Goal: Task Accomplishment & Management: Manage account settings

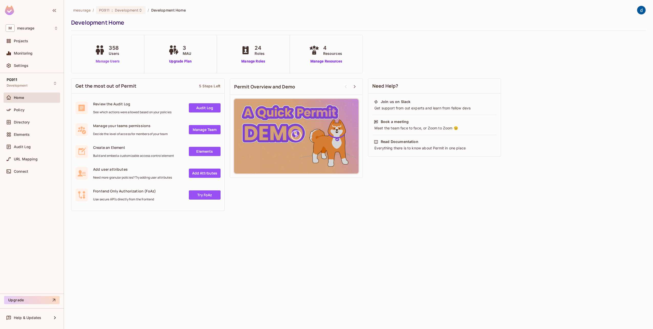
click at [101, 59] on link "Manage Users" at bounding box center [107, 61] width 28 height 5
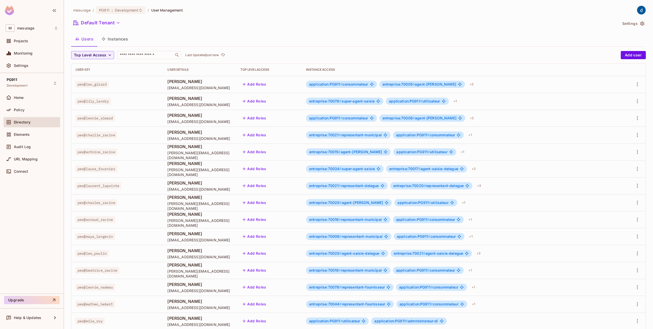
click at [141, 50] on div "mesurage / PG911 : Development / User Management Default Tenant Settings Users …" at bounding box center [358, 178] width 575 height 345
click at [141, 53] on input "text" at bounding box center [146, 54] width 54 height 5
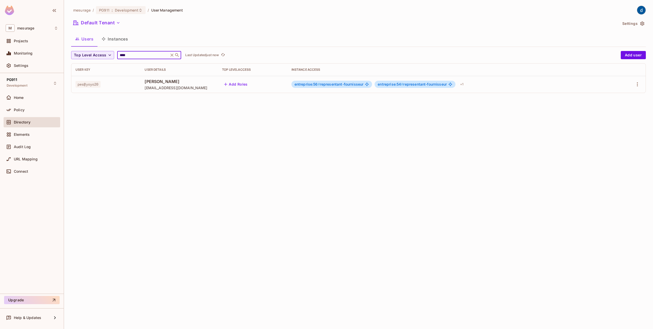
type input "****"
click at [121, 86] on div "pes@yoyo20" at bounding box center [105, 84] width 61 height 5
click at [465, 86] on div "+ 1" at bounding box center [461, 84] width 7 height 8
click at [635, 84] on div at bounding box center [326, 164] width 653 height 329
click at [637, 84] on icon "button" at bounding box center [637, 84] width 1 height 4
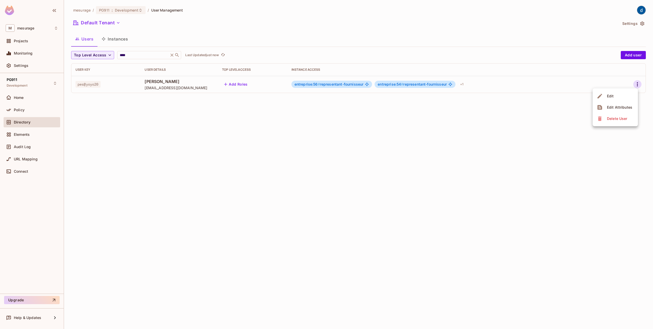
click at [625, 98] on li "Edit" at bounding box center [615, 95] width 45 height 11
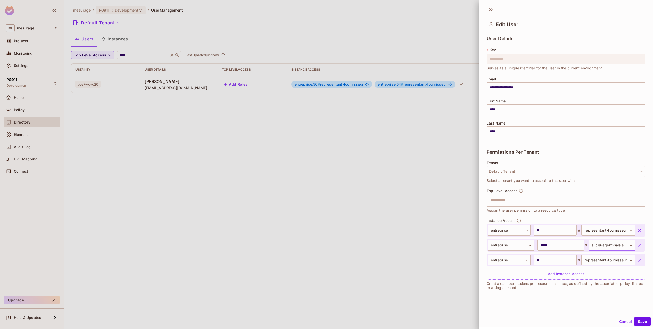
click at [623, 243] on body "**********" at bounding box center [326, 164] width 653 height 329
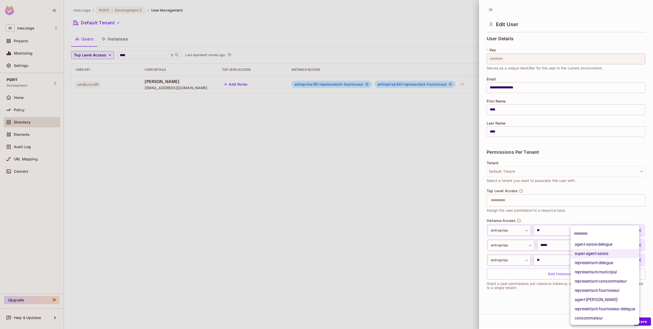
click at [212, 200] on div at bounding box center [326, 164] width 653 height 329
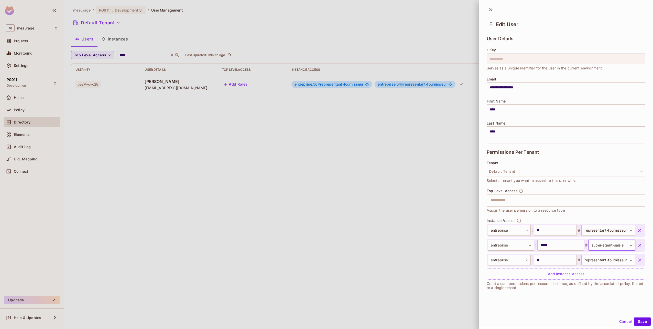
click at [123, 31] on div at bounding box center [326, 164] width 653 height 329
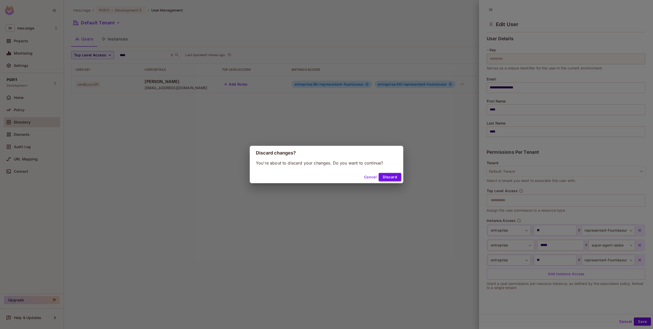
click at [390, 174] on button "Discard" at bounding box center [390, 177] width 23 height 8
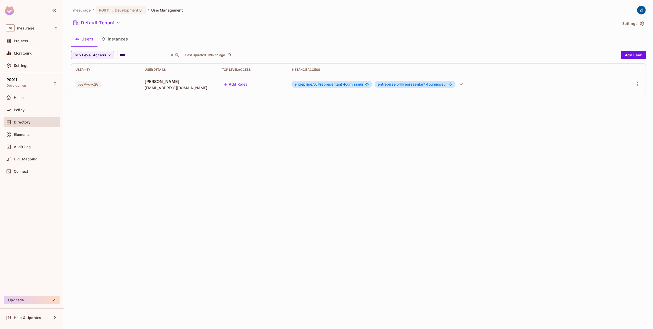
click at [125, 36] on button "Instances" at bounding box center [114, 38] width 35 height 13
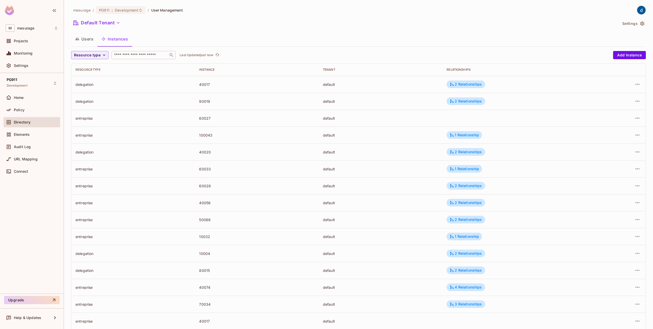
click at [155, 52] on div "​" at bounding box center [144, 55] width 64 height 8
click at [23, 101] on div "Home" at bounding box center [32, 97] width 57 height 10
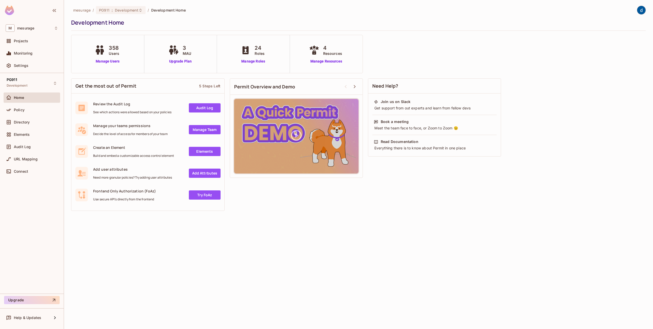
click at [261, 51] on span "Roles" at bounding box center [260, 53] width 10 height 5
click at [257, 62] on link "Manage Roles" at bounding box center [253, 61] width 28 height 5
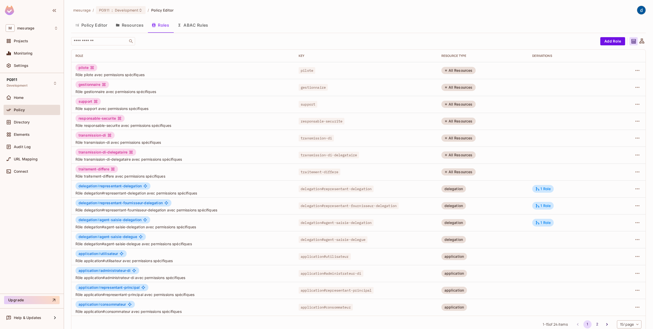
scroll to position [8, 0]
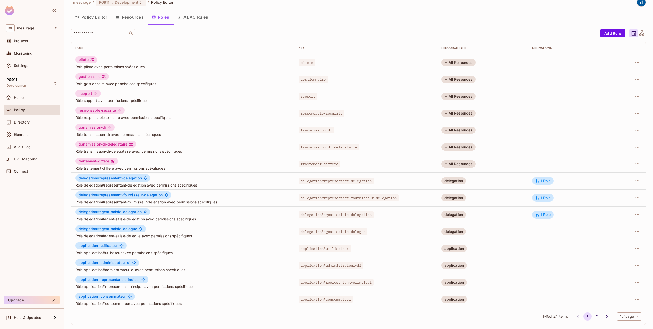
click at [133, 196] on span "delegation # representant-fournisseur-delegation" at bounding box center [121, 195] width 84 height 4
drag, startPoint x: 133, startPoint y: 196, endPoint x: 124, endPoint y: 194, distance: 9.0
click at [124, 194] on span "delegation # representant-fournisseur-delegation" at bounding box center [121, 195] width 84 height 4
click at [535, 196] on icon at bounding box center [537, 197] width 5 height 5
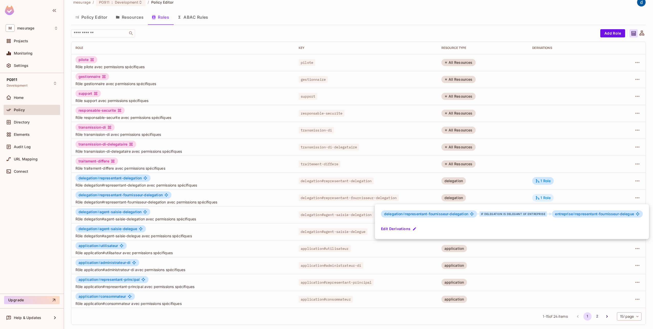
click at [535, 196] on div at bounding box center [326, 164] width 653 height 329
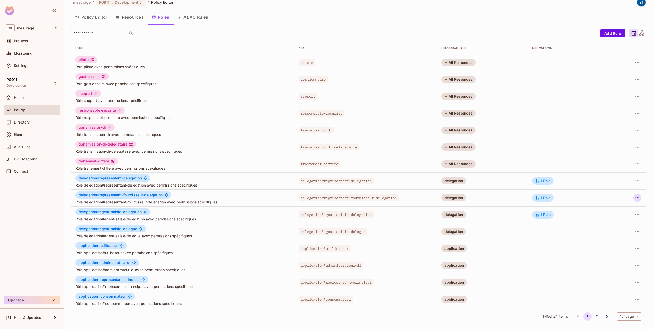
click at [636, 197] on icon "button" at bounding box center [637, 197] width 6 height 6
click at [620, 207] on li "Edit Role" at bounding box center [611, 209] width 45 height 11
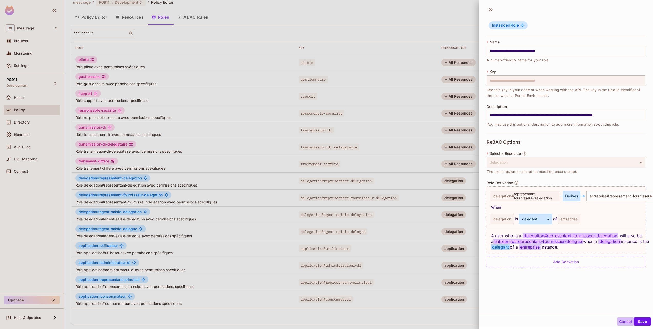
click at [617, 322] on button "Cancel" at bounding box center [625, 321] width 17 height 8
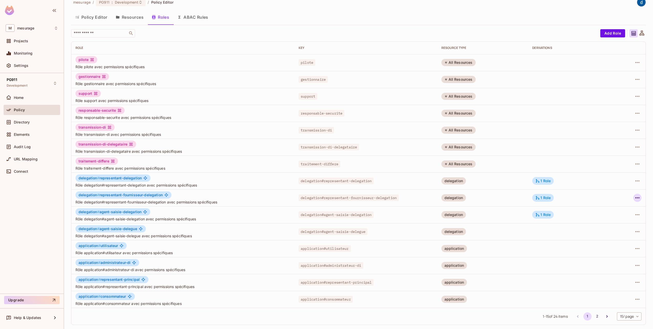
click at [637, 198] on button "button" at bounding box center [637, 197] width 8 height 8
click at [631, 221] on li "Edit Attributes" at bounding box center [611, 220] width 45 height 11
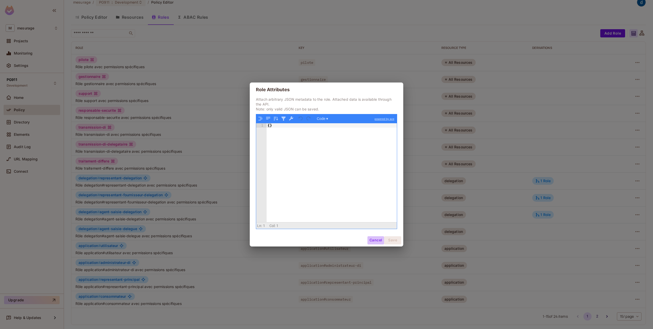
click at [377, 241] on button "Cancel" at bounding box center [375, 240] width 17 height 8
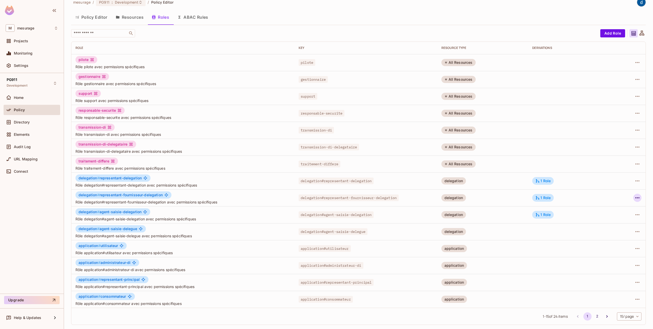
click at [629, 197] on div at bounding box center [628, 197] width 27 height 8
click at [634, 197] on icon "button" at bounding box center [637, 197] width 6 height 6
click at [624, 206] on li "Edit Role" at bounding box center [611, 209] width 45 height 11
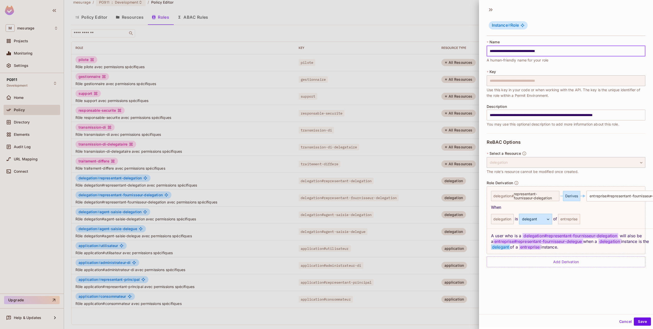
drag, startPoint x: 489, startPoint y: 51, endPoint x: 580, endPoint y: 47, distance: 91.7
click at [580, 47] on input "**********" at bounding box center [566, 51] width 159 height 11
click at [620, 322] on button "Cancel" at bounding box center [625, 321] width 17 height 8
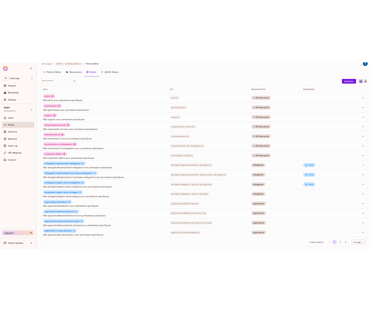
scroll to position [0, 0]
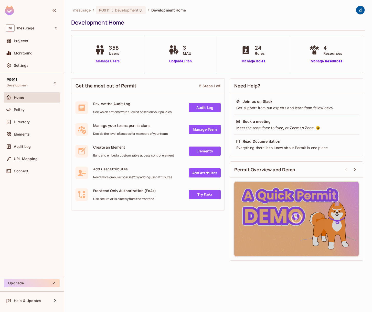
click at [100, 61] on link "Manage Users" at bounding box center [107, 61] width 28 height 5
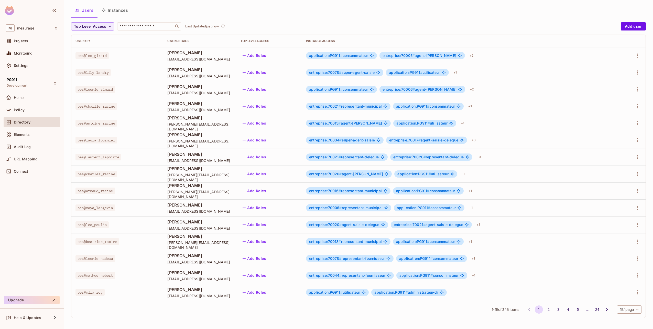
scroll to position [29, 0]
click at [144, 27] on input "text" at bounding box center [146, 26] width 54 height 5
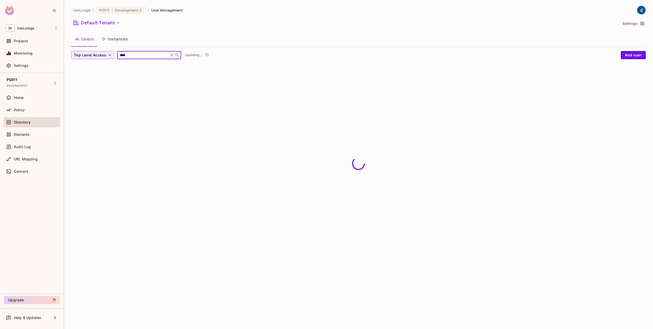
scroll to position [0, 0]
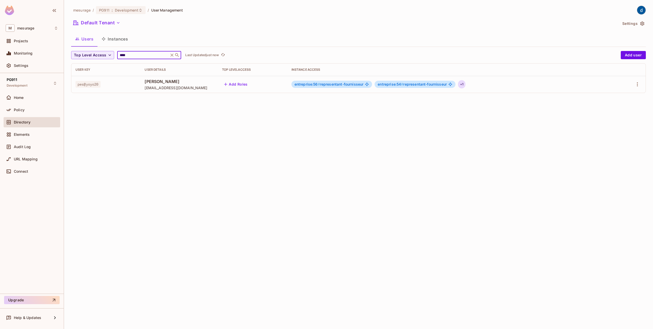
type input "****"
click at [371, 85] on div "+ 1" at bounding box center [461, 84] width 7 height 8
click at [371, 83] on div at bounding box center [326, 164] width 653 height 329
click at [371, 82] on icon "button" at bounding box center [637, 84] width 6 height 6
click at [371, 96] on span "Edit" at bounding box center [610, 96] width 10 height 8
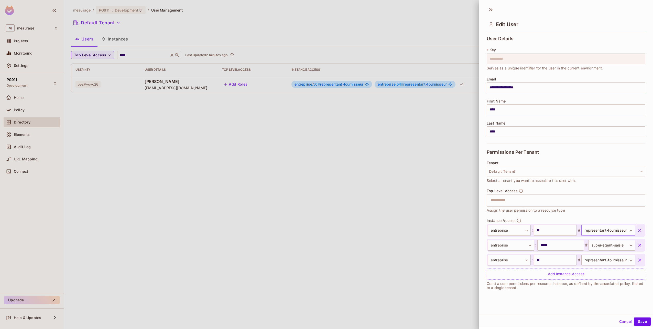
click at [371, 233] on body "**********" at bounding box center [326, 164] width 653 height 329
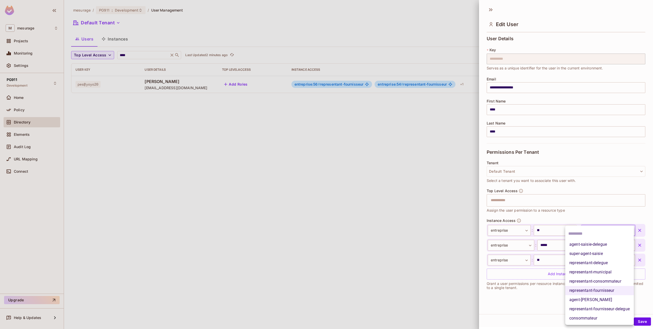
click at [33, 97] on div at bounding box center [326, 164] width 653 height 329
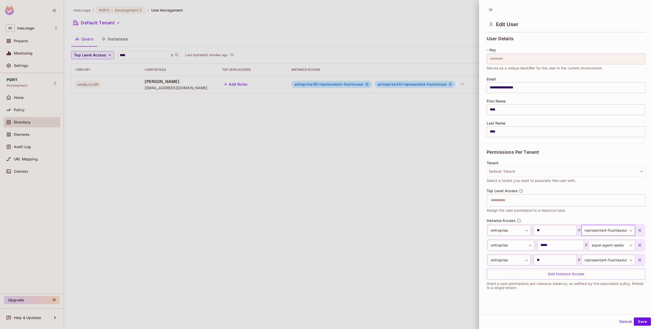
click at [76, 138] on div at bounding box center [326, 164] width 653 height 329
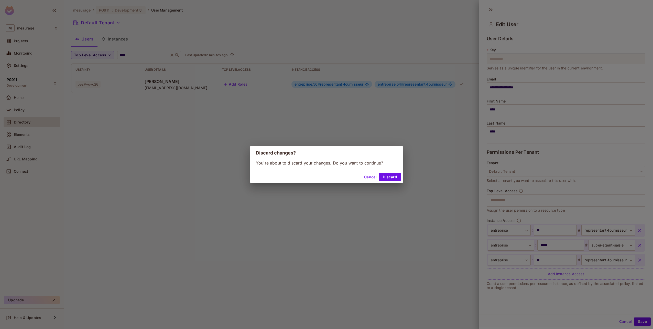
click at [367, 179] on button "Cancel" at bounding box center [370, 177] width 17 height 8
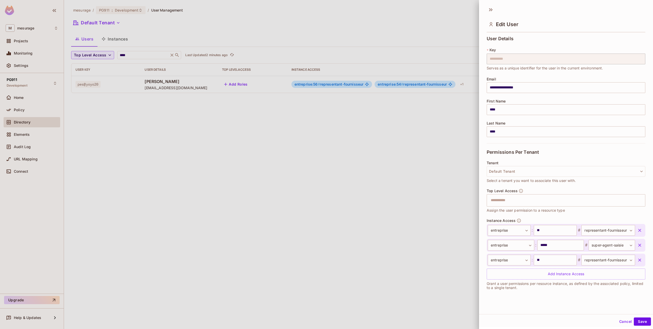
click at [17, 111] on div at bounding box center [326, 164] width 653 height 329
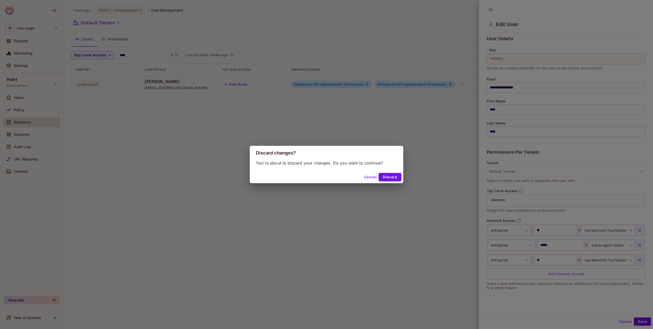
click at [371, 178] on button "Discard" at bounding box center [390, 177] width 23 height 8
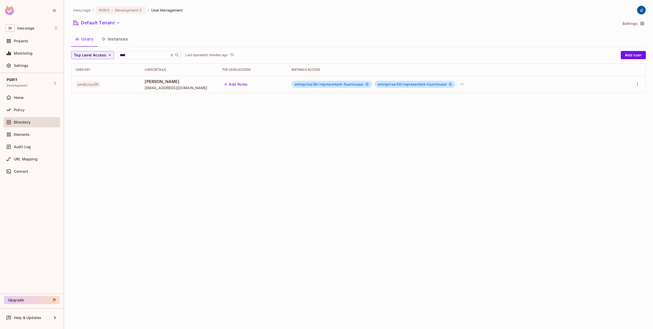
click at [128, 36] on button "Instances" at bounding box center [114, 38] width 35 height 13
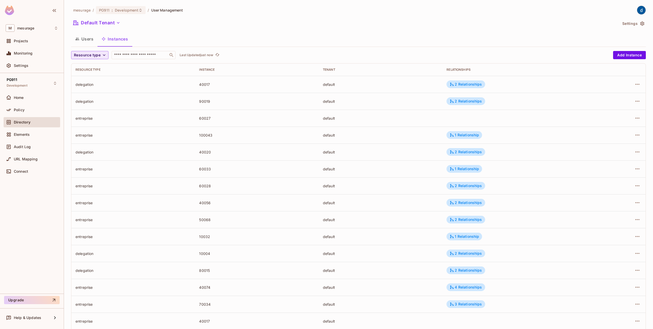
click at [98, 57] on span "Resource type" at bounding box center [87, 55] width 27 height 6
click at [91, 97] on li "entreprise" at bounding box center [87, 99] width 33 height 11
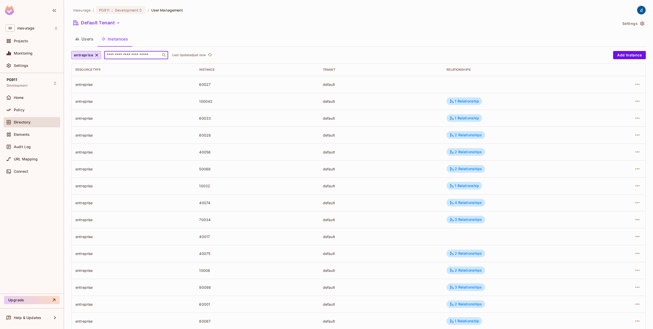
click at [118, 55] on input "text" at bounding box center [133, 54] width 54 height 5
click at [95, 54] on icon "button" at bounding box center [96, 54] width 5 height 5
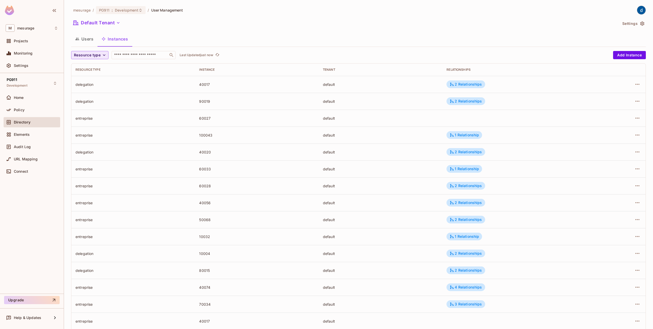
click at [95, 54] on span "Resource type" at bounding box center [87, 55] width 27 height 6
click at [118, 57] on div at bounding box center [326, 164] width 653 height 329
click at [118, 55] on input "text" at bounding box center [140, 54] width 54 height 5
click at [371, 255] on div "2 Relationships" at bounding box center [466, 253] width 32 height 5
drag, startPoint x: 20, startPoint y: 101, endPoint x: 24, endPoint y: 98, distance: 4.6
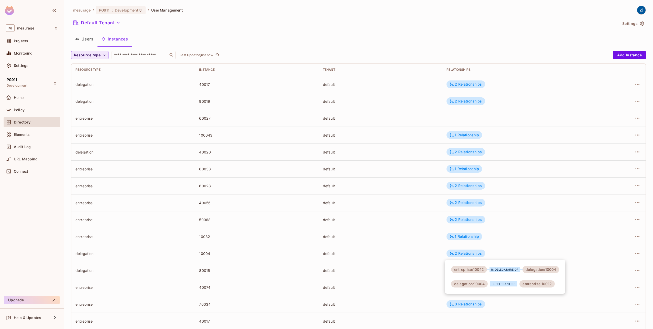
click at [20, 101] on div at bounding box center [326, 164] width 653 height 329
click at [371, 102] on div "2 Relationships" at bounding box center [466, 101] width 32 height 5
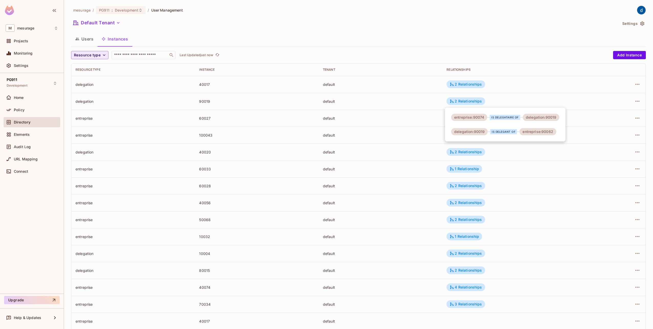
click at [371, 116] on div "delegation:90019" at bounding box center [541, 117] width 37 height 7
click at [79, 82] on div at bounding box center [326, 164] width 653 height 329
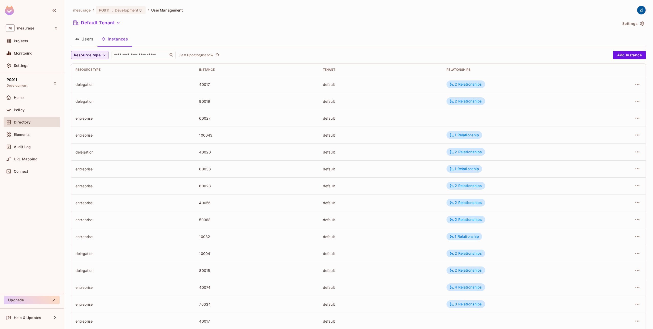
click at [89, 45] on button "Users" at bounding box center [84, 38] width 26 height 13
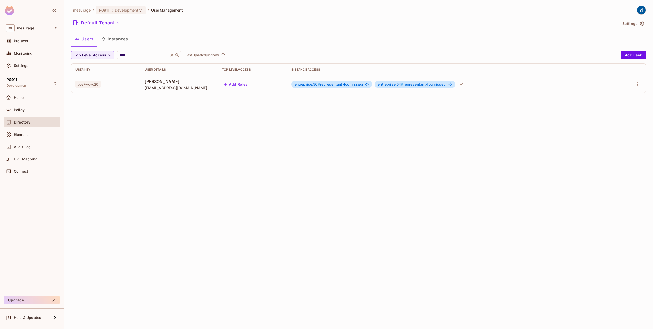
click at [371, 84] on icon at bounding box center [450, 84] width 4 height 4
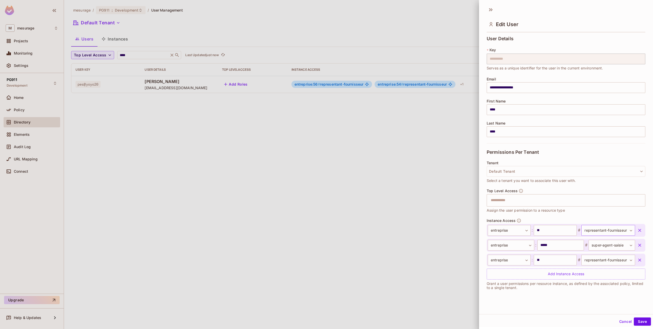
click at [371, 234] on body "**********" at bounding box center [326, 164] width 653 height 329
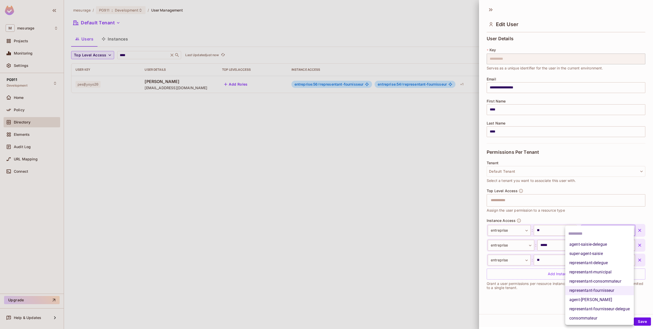
click at [371, 199] on div at bounding box center [326, 164] width 653 height 329
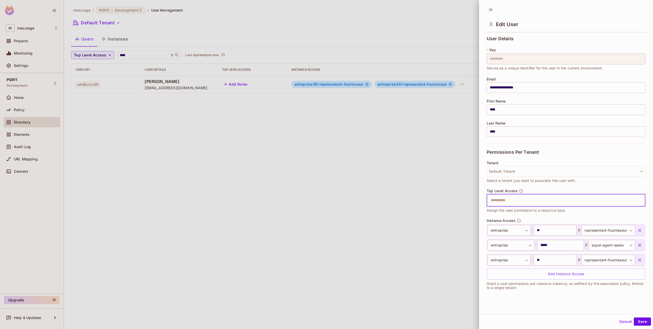
click at [371, 198] on input "text" at bounding box center [562, 200] width 148 height 10
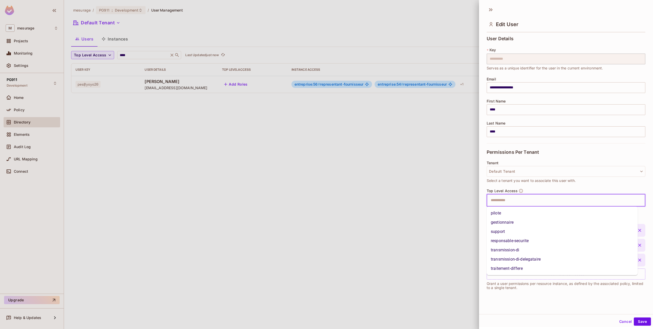
click at [208, 164] on div at bounding box center [326, 164] width 653 height 329
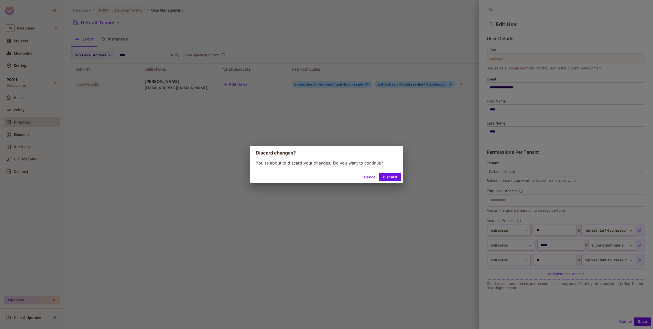
click at [371, 177] on button "Cancel" at bounding box center [370, 177] width 17 height 8
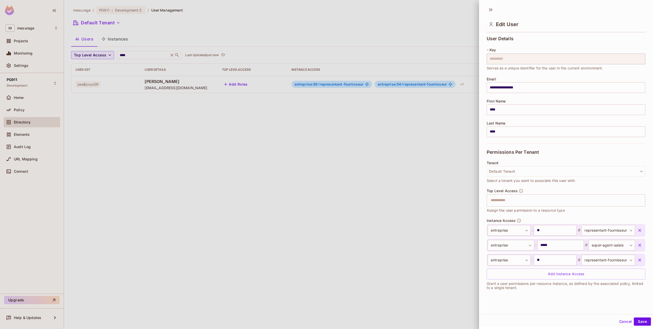
click at [120, 35] on div at bounding box center [326, 164] width 653 height 329
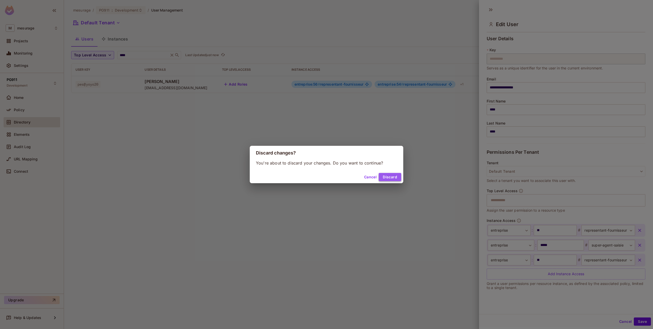
click at [371, 177] on button "Discard" at bounding box center [390, 177] width 23 height 8
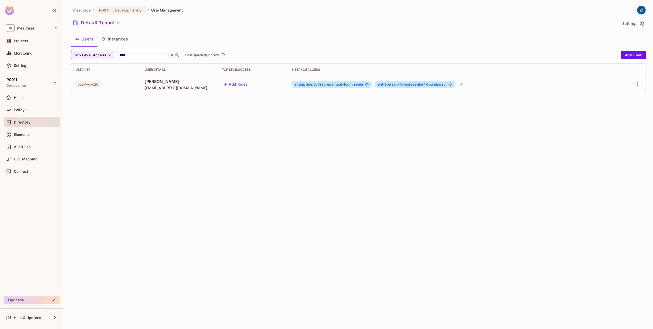
click at [123, 41] on button "Instances" at bounding box center [114, 38] width 35 height 13
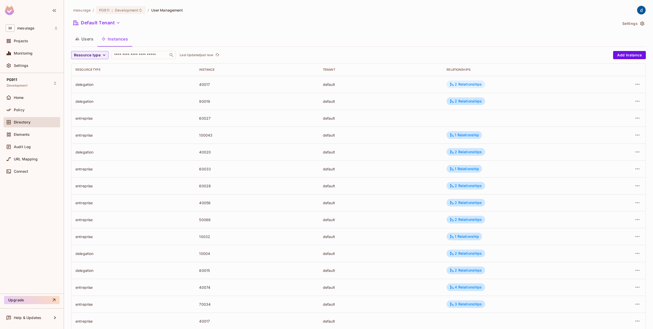
click at [371, 85] on div "2 Relationships" at bounding box center [466, 84] width 32 height 5
click at [371, 102] on div "delegation:40017" at bounding box center [541, 100] width 36 height 7
click at [371, 85] on div at bounding box center [326, 164] width 653 height 329
click at [371, 84] on icon "button" at bounding box center [637, 84] width 4 height 1
click at [371, 98] on div "Edit Resource Instance" at bounding box center [603, 95] width 40 height 5
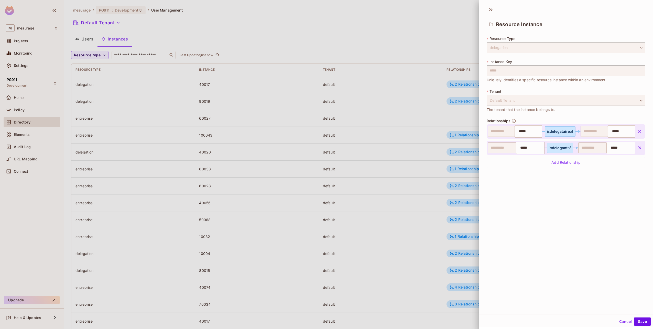
click at [371, 312] on button "Cancel" at bounding box center [625, 321] width 17 height 8
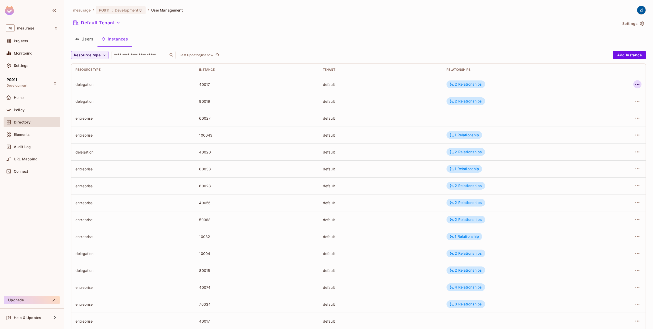
click at [371, 87] on icon "button" at bounding box center [637, 84] width 6 height 6
click at [371, 104] on li "Edit Attributes" at bounding box center [601, 107] width 64 height 11
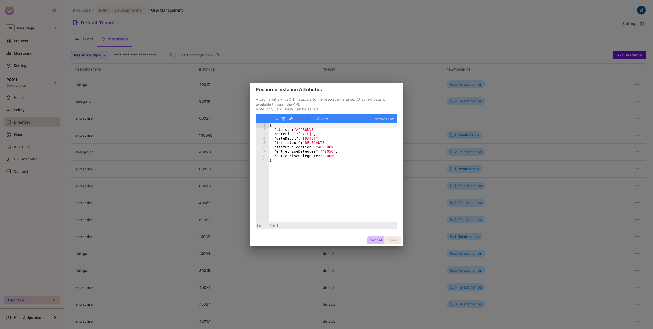
click at [371, 240] on button "Cancel" at bounding box center [375, 240] width 17 height 8
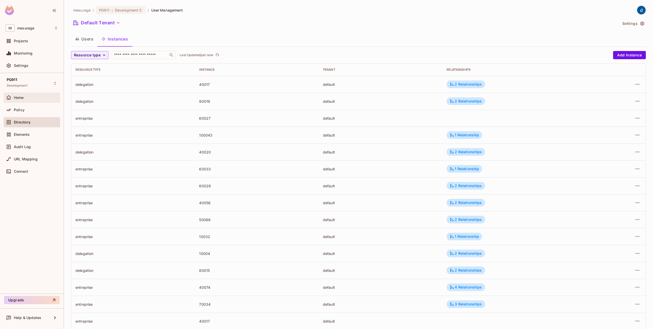
click at [12, 96] on div at bounding box center [10, 97] width 8 height 6
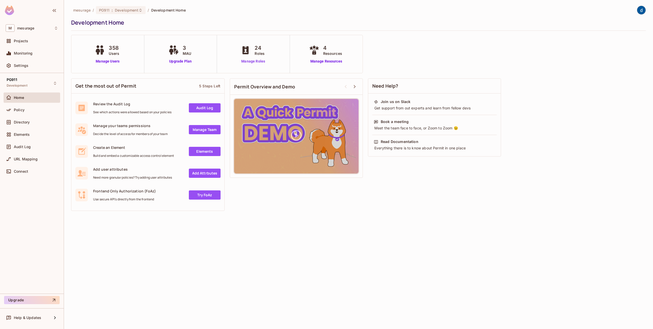
click at [244, 59] on link "Manage Roles" at bounding box center [253, 61] width 28 height 5
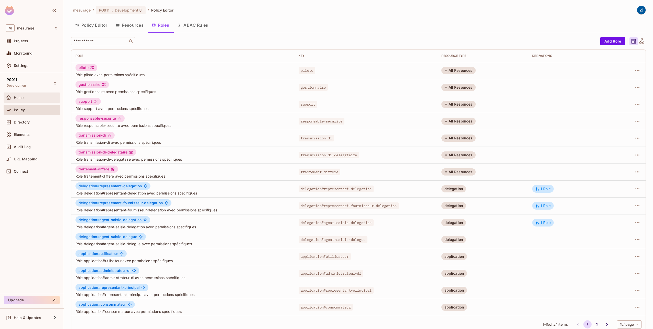
click at [26, 101] on div "Home" at bounding box center [32, 97] width 57 height 10
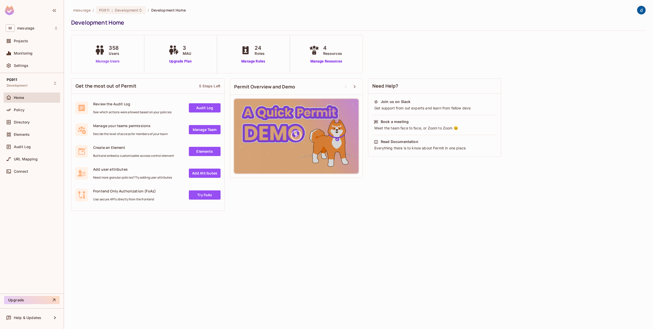
click at [105, 60] on link "Manage Users" at bounding box center [107, 61] width 28 height 5
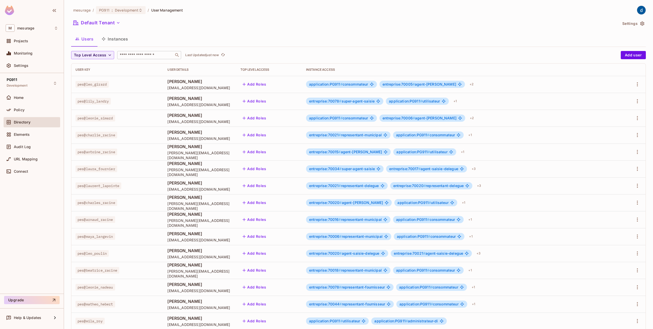
click at [140, 56] on input "text" at bounding box center [146, 54] width 54 height 5
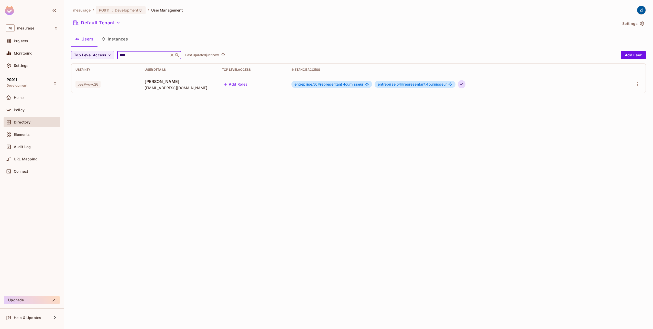
type input "****"
click at [465, 85] on div "+ 1" at bounding box center [461, 84] width 7 height 8
click at [639, 86] on div at bounding box center [326, 164] width 653 height 329
click at [634, 83] on button "button" at bounding box center [637, 84] width 8 height 8
click at [607, 100] on span "Edit" at bounding box center [610, 96] width 10 height 8
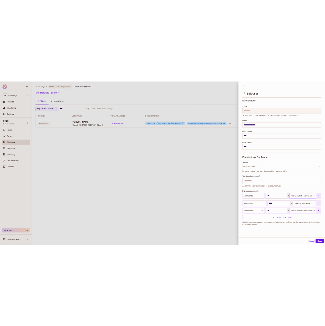
scroll to position [1, 0]
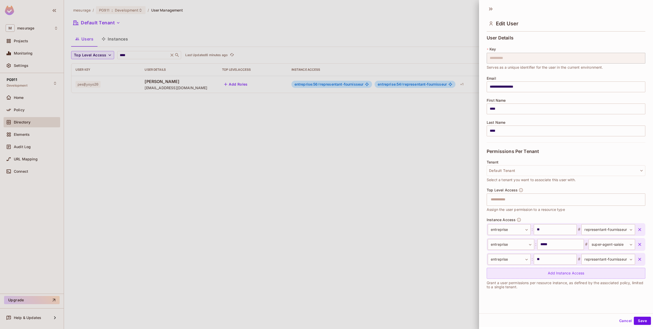
click at [511, 276] on div "Add Instance Access" at bounding box center [566, 272] width 159 height 11
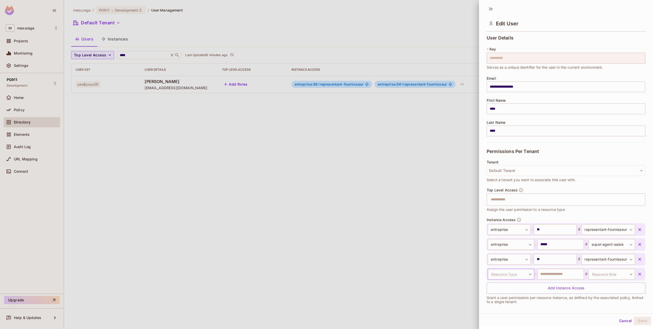
click at [508, 275] on body "**********" at bounding box center [326, 164] width 653 height 329
click at [508, 315] on li "entreprise" at bounding box center [507, 317] width 47 height 9
click at [553, 276] on input "text" at bounding box center [560, 273] width 47 height 11
type input "*****"
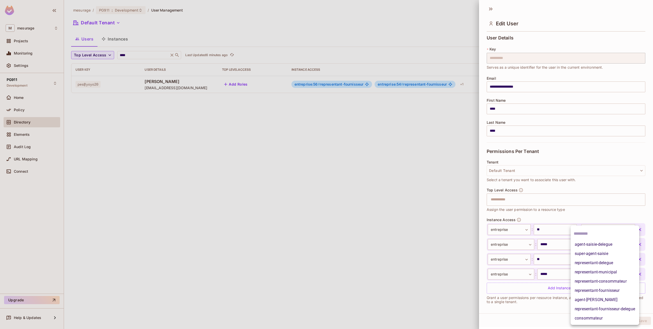
click at [597, 277] on body "**********" at bounding box center [326, 164] width 653 height 329
click at [633, 289] on li "representant-fournisseur" at bounding box center [605, 290] width 69 height 9
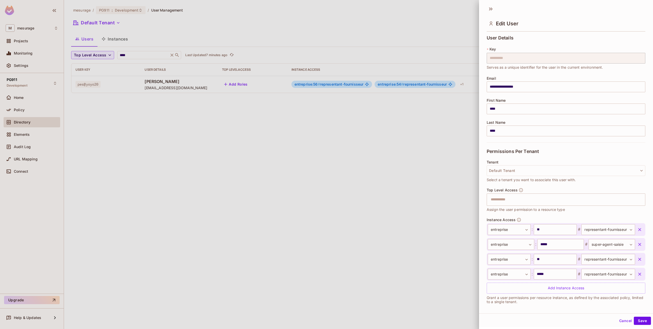
click at [637, 245] on icon "button" at bounding box center [639, 244] width 5 height 5
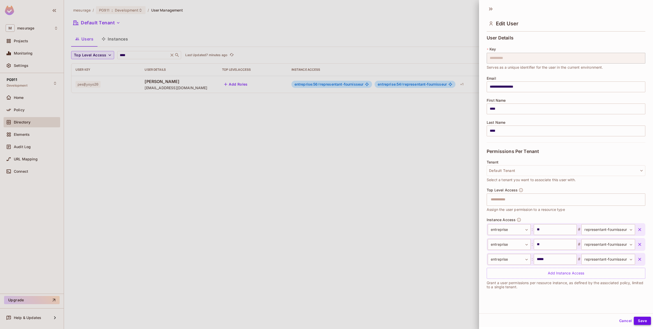
click at [638, 318] on button "Save" at bounding box center [642, 320] width 17 height 8
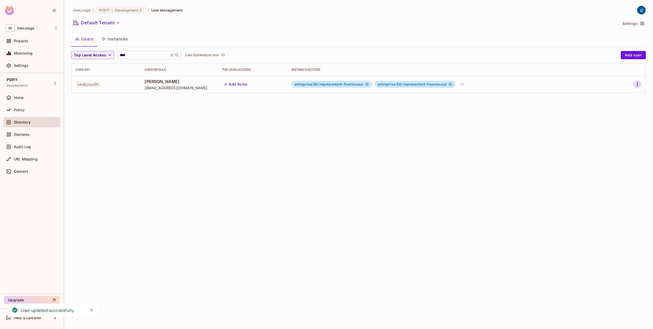
click at [635, 83] on icon "button" at bounding box center [637, 84] width 6 height 6
click at [605, 100] on div "Edit" at bounding box center [606, 96] width 19 height 8
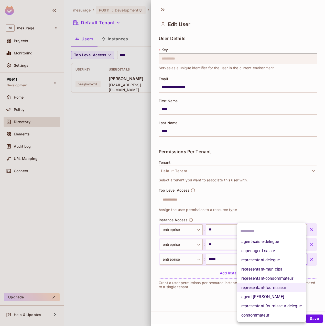
click at [277, 260] on body "**********" at bounding box center [162, 163] width 325 height 326
click at [251, 313] on li "consommateur" at bounding box center [271, 315] width 69 height 9
type input "**********"
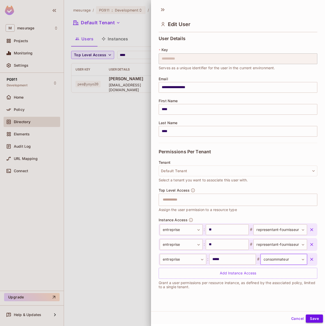
click at [312, 318] on button "Save" at bounding box center [314, 319] width 17 height 8
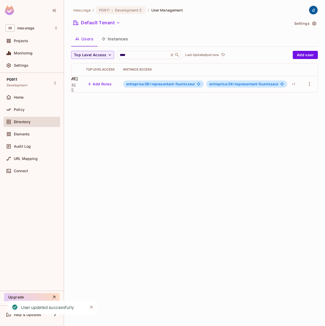
scroll to position [0, 72]
click at [306, 84] on button "button" at bounding box center [309, 84] width 8 height 8
click at [291, 95] on li "Edit" at bounding box center [287, 95] width 45 height 11
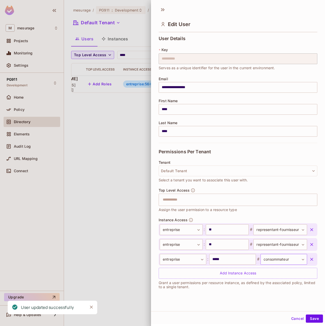
click at [277, 257] on body "**********" at bounding box center [162, 163] width 325 height 326
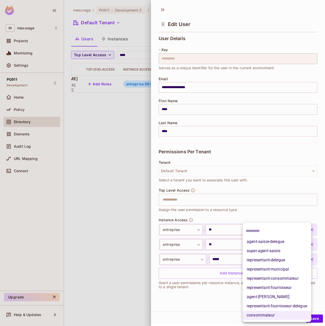
click at [289, 248] on li "super-agent-saisie" at bounding box center [277, 251] width 69 height 9
type input "**********"
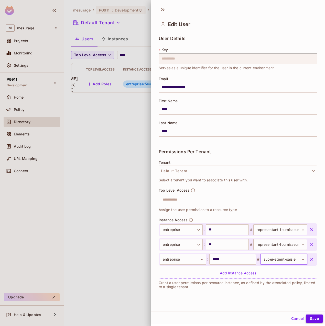
click at [308, 319] on button "Save" at bounding box center [314, 319] width 17 height 8
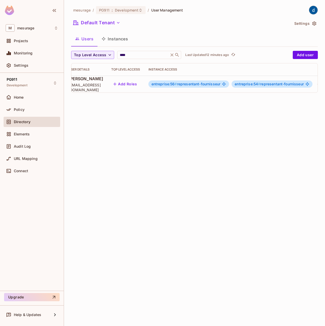
scroll to position [0, 69]
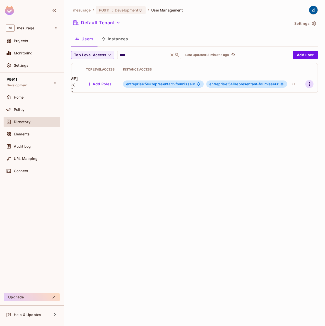
click at [310, 81] on icon "button" at bounding box center [309, 84] width 6 height 6
click at [298, 84] on div at bounding box center [162, 163] width 325 height 326
click at [297, 85] on div "+ 1" at bounding box center [293, 84] width 7 height 8
click at [313, 84] on div at bounding box center [162, 163] width 325 height 326
click at [308, 87] on td at bounding box center [309, 84] width 16 height 17
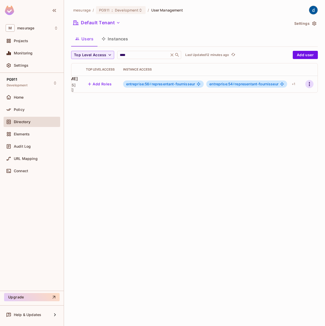
click at [311, 81] on button "button" at bounding box center [309, 84] width 8 height 8
click at [288, 96] on div "Edit" at bounding box center [285, 95] width 7 height 5
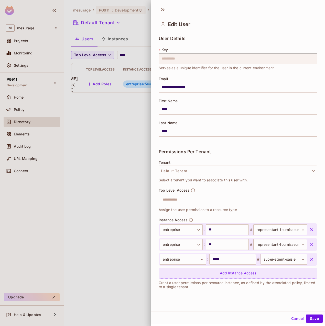
click at [248, 276] on div "Add Instance Access" at bounding box center [238, 273] width 159 height 11
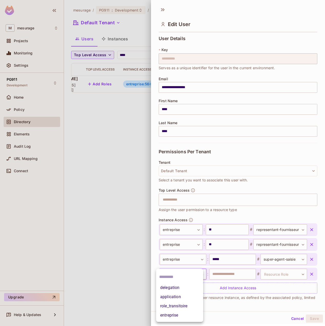
click at [192, 275] on body "**********" at bounding box center [162, 163] width 325 height 326
click at [178, 290] on li "delegation" at bounding box center [179, 287] width 47 height 9
click at [219, 273] on input "text" at bounding box center [232, 274] width 47 height 11
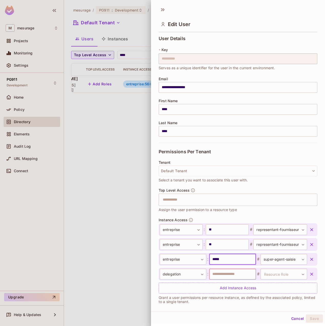
drag, startPoint x: 217, startPoint y: 258, endPoint x: 205, endPoint y: 259, distance: 12.3
click at [205, 259] on div "**********" at bounding box center [233, 259] width 147 height 11
click at [230, 276] on input "text" at bounding box center [232, 274] width 47 height 11
paste input "*****"
type input "*****"
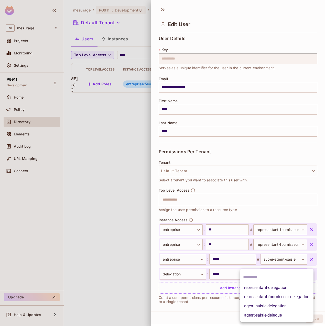
click at [258, 274] on body "**********" at bounding box center [162, 163] width 325 height 326
click at [188, 276] on div at bounding box center [162, 163] width 325 height 326
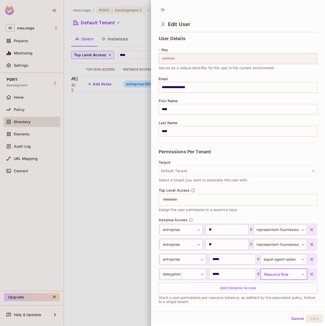
click at [289, 320] on button "Cancel" at bounding box center [297, 319] width 17 height 8
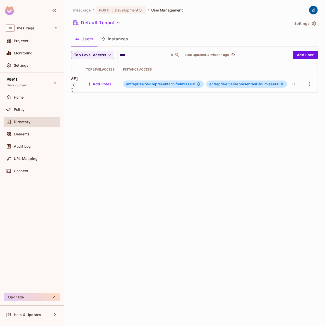
click at [45, 123] on div "Directory" at bounding box center [36, 122] width 44 height 4
click at [112, 36] on button "Instances" at bounding box center [114, 38] width 35 height 13
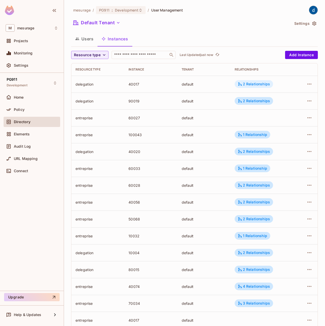
click at [255, 86] on div "2 Relationships" at bounding box center [254, 84] width 32 height 5
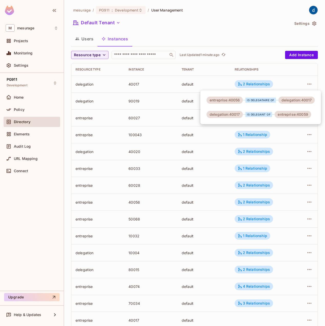
click at [241, 287] on div at bounding box center [162, 163] width 325 height 326
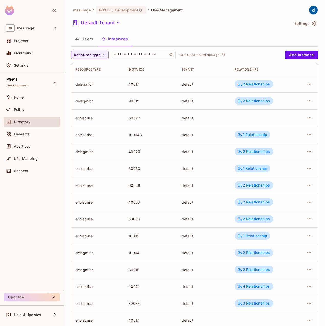
click at [248, 286] on div "4 Relationships" at bounding box center [254, 287] width 32 height 5
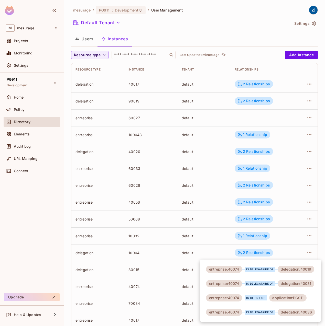
drag, startPoint x: 200, startPoint y: 146, endPoint x: 262, endPoint y: 0, distance: 158.2
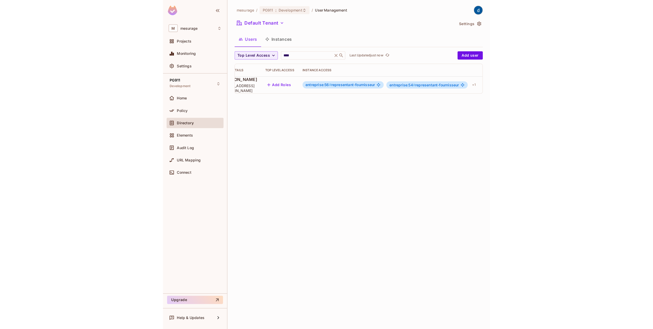
scroll to position [0, 72]
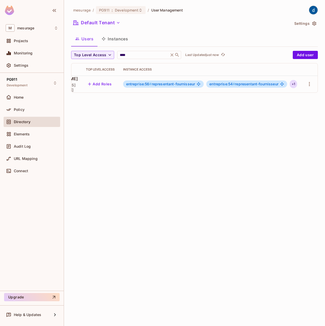
click at [295, 83] on div "+ 1" at bounding box center [293, 84] width 7 height 8
click at [310, 85] on div at bounding box center [162, 163] width 325 height 326
click at [307, 82] on icon "button" at bounding box center [309, 84] width 6 height 6
click at [293, 95] on li "Edit" at bounding box center [287, 95] width 45 height 11
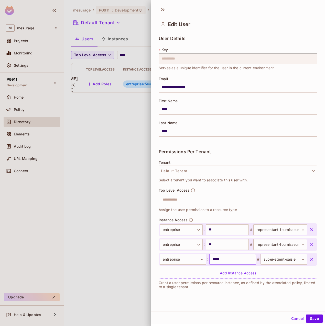
click at [223, 257] on input "*****" at bounding box center [232, 259] width 47 height 11
type input "*****"
click at [314, 320] on button "Save" at bounding box center [314, 319] width 17 height 8
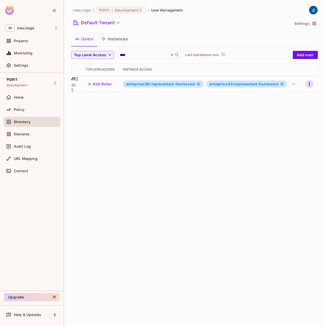
click at [311, 83] on icon "button" at bounding box center [309, 84] width 6 height 6
click at [295, 95] on li "Edit" at bounding box center [287, 95] width 45 height 11
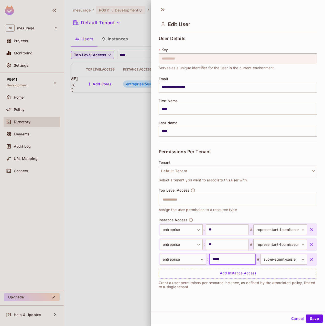
click at [218, 260] on input "*****" at bounding box center [232, 259] width 47 height 11
click at [280, 258] on body "**********" at bounding box center [162, 163] width 325 height 326
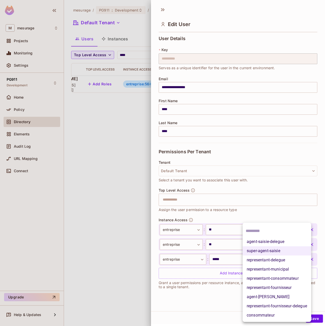
click at [274, 289] on li "representant-fournisseur" at bounding box center [277, 287] width 69 height 9
type input "**********"
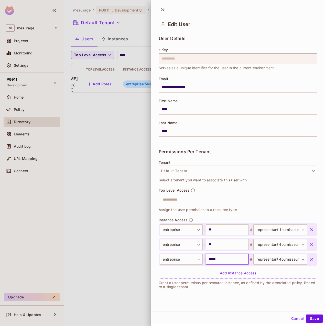
click at [220, 261] on input "*****" at bounding box center [227, 259] width 43 height 11
click at [206, 257] on input "*****" at bounding box center [227, 259] width 43 height 11
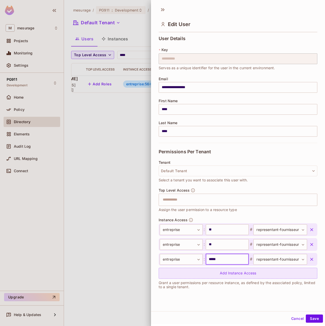
drag, startPoint x: 204, startPoint y: 257, endPoint x: 225, endPoint y: 271, distance: 24.6
click at [206, 257] on input "*****" at bounding box center [227, 259] width 43 height 11
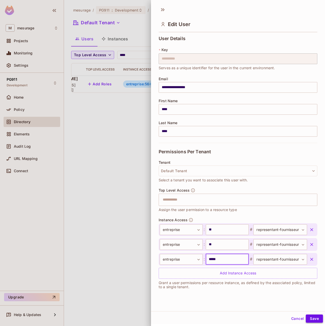
type input "*****"
click at [308, 316] on button "Save" at bounding box center [314, 319] width 17 height 8
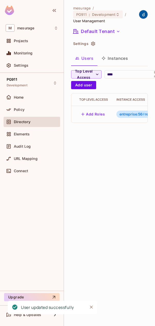
click at [110, 167] on div "mesurage / PG911 : Development / User Management Default Tenant Settings Users …" at bounding box center [109, 163] width 91 height 326
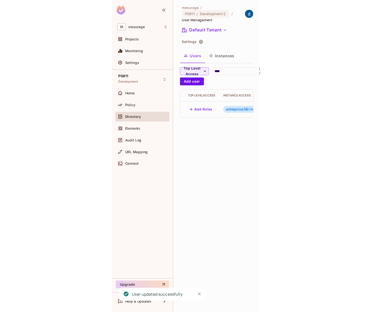
scroll to position [0, 0]
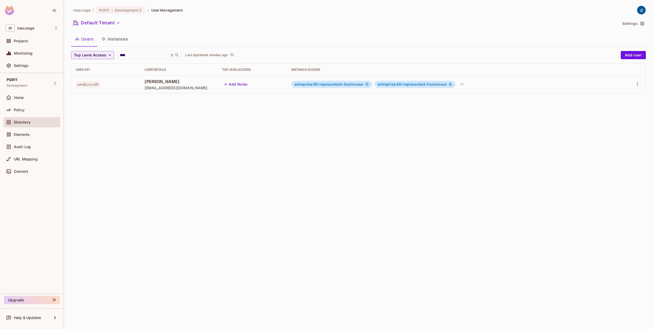
click at [223, 165] on div "mesurage / PG911 : Development / User Management Default Tenant Settings Users …" at bounding box center [358, 164] width 589 height 329
click at [566, 188] on div "mesurage / PG911 : Development / User Management Default Tenant Settings Users …" at bounding box center [358, 164] width 589 height 329
click at [634, 85] on button "button" at bounding box center [637, 84] width 8 height 8
click at [631, 94] on li "Edit" at bounding box center [615, 95] width 45 height 11
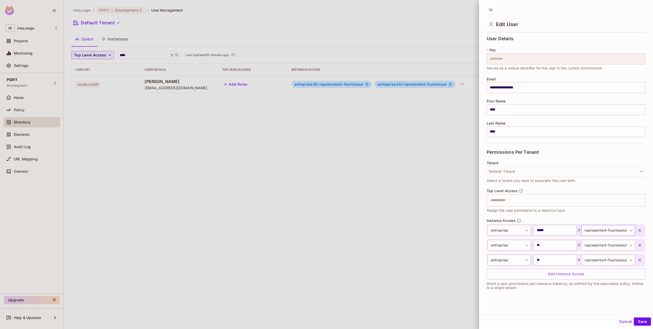
click at [587, 230] on body "**********" at bounding box center [326, 164] width 653 height 329
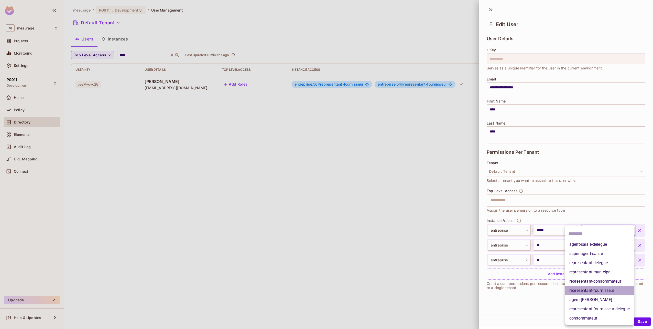
click at [568, 289] on li "representant-fournisseur" at bounding box center [599, 290] width 69 height 9
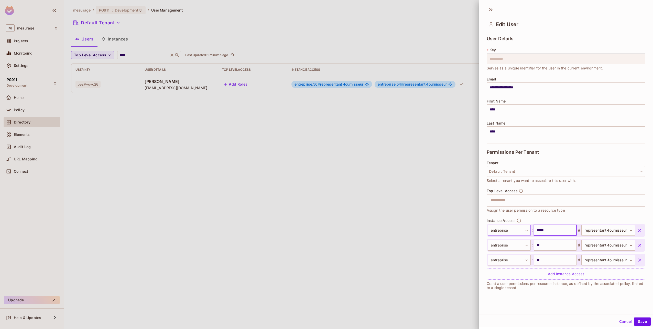
drag, startPoint x: 557, startPoint y: 230, endPoint x: 508, endPoint y: 229, distance: 48.6
click at [508, 229] on div "**********" at bounding box center [561, 230] width 147 height 11
click at [608, 227] on body "**********" at bounding box center [326, 164] width 653 height 329
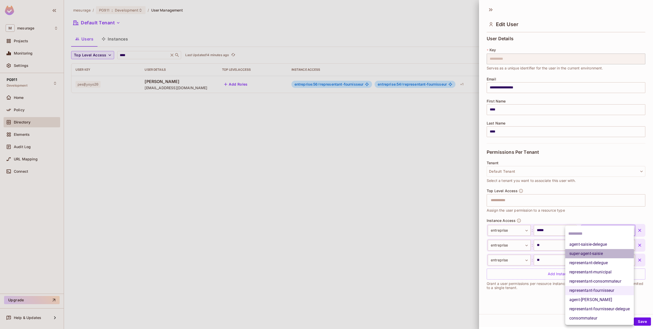
click at [600, 253] on li "super-agent-saisie" at bounding box center [599, 253] width 69 height 9
type input "**********"
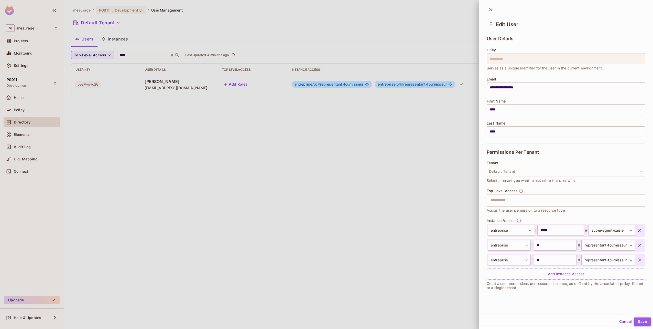
click at [641, 318] on button "Save" at bounding box center [642, 321] width 17 height 8
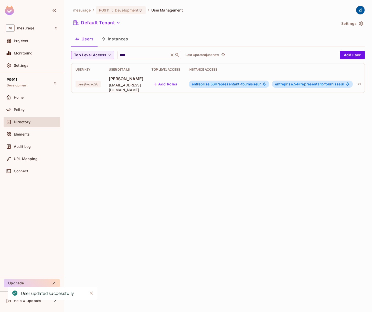
click at [235, 170] on div "mesurage / PG911 : Development / User Management Default Tenant Settings Users …" at bounding box center [218, 156] width 308 height 312
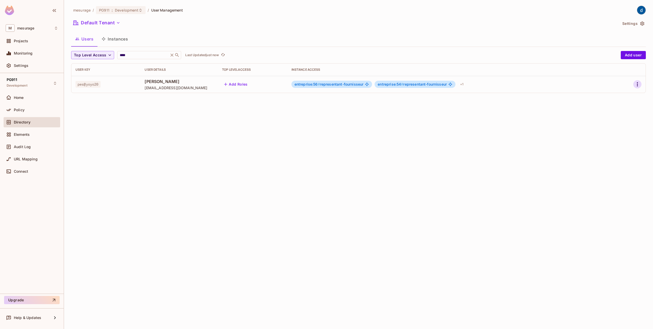
click at [638, 85] on icon "button" at bounding box center [637, 84] width 6 height 6
click at [618, 94] on li "Edit" at bounding box center [615, 95] width 45 height 11
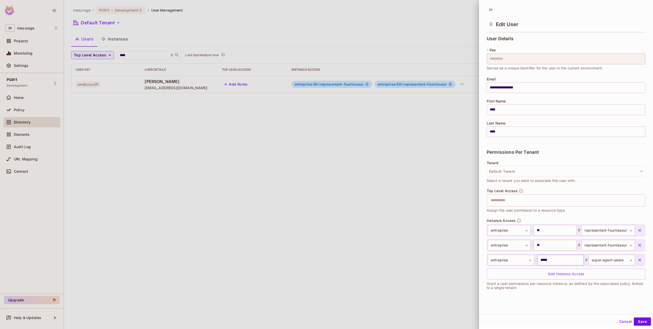
click at [548, 257] on input "*****" at bounding box center [560, 259] width 47 height 11
type input "**"
click at [641, 321] on button "Save" at bounding box center [642, 321] width 17 height 8
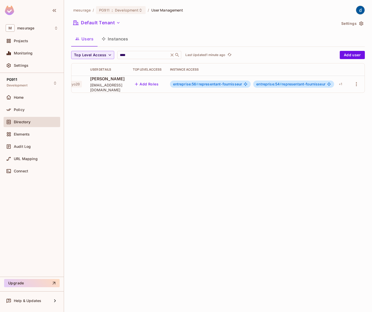
scroll to position [0, 25]
click at [354, 83] on icon "button" at bounding box center [356, 84] width 6 height 6
click at [340, 82] on div at bounding box center [186, 156] width 372 height 312
click at [339, 84] on div "+ 1" at bounding box center [339, 84] width 7 height 8
click at [355, 83] on div at bounding box center [186, 156] width 372 height 312
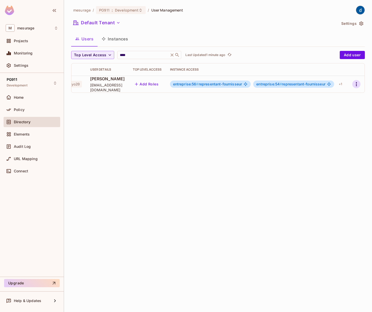
click at [354, 85] on icon "button" at bounding box center [356, 84] width 6 height 6
click at [341, 100] on li "Edit" at bounding box center [333, 95] width 45 height 11
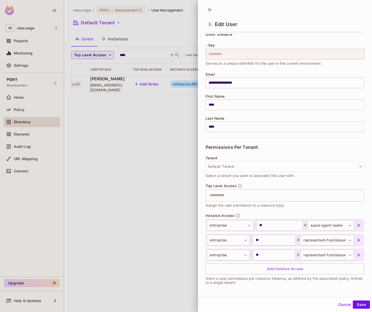
scroll to position [1, 0]
click at [337, 256] on body "**********" at bounding box center [186, 156] width 372 height 312
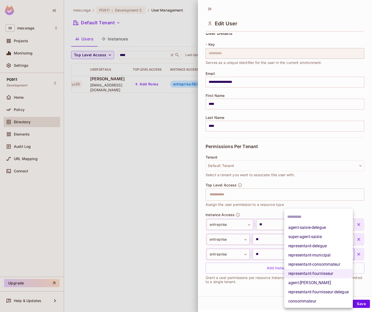
click at [212, 285] on div at bounding box center [186, 156] width 372 height 312
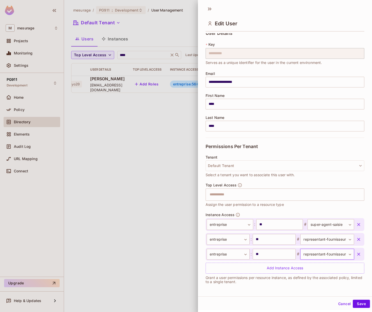
click at [331, 254] on body "**********" at bounding box center [186, 156] width 372 height 312
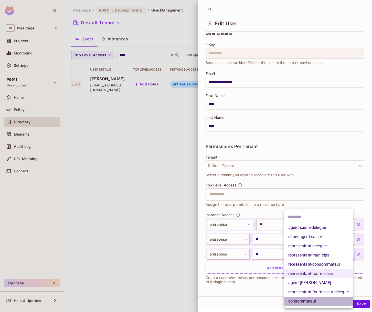
click at [316, 301] on li "consommateur" at bounding box center [318, 301] width 69 height 9
type input "**********"
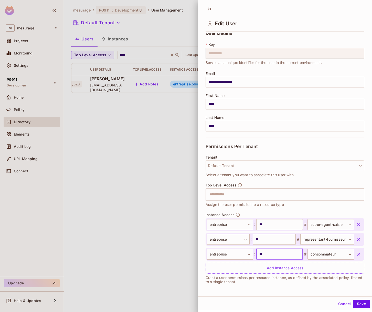
drag, startPoint x: 257, startPoint y: 254, endPoint x: 264, endPoint y: 254, distance: 6.9
click at [264, 254] on input "**" at bounding box center [279, 254] width 47 height 11
click at [359, 302] on button "Save" at bounding box center [361, 304] width 17 height 8
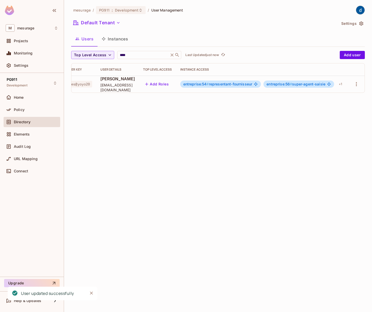
scroll to position [0, 14]
click at [289, 159] on div "mesurage / PG911 : Development / User Management Default Tenant Settings Users …" at bounding box center [218, 156] width 308 height 312
click at [356, 84] on icon "button" at bounding box center [356, 84] width 1 height 4
click at [334, 101] on li "Edit" at bounding box center [333, 95] width 45 height 11
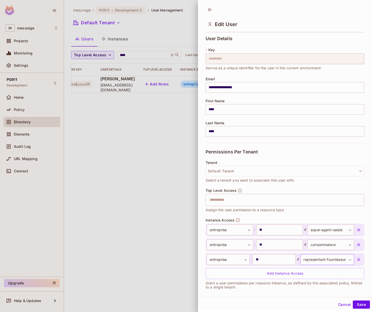
click at [313, 260] on body "**********" at bounding box center [186, 156] width 372 height 312
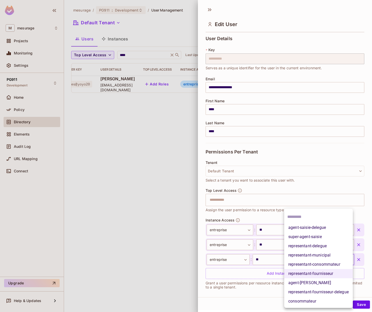
click at [209, 290] on div at bounding box center [186, 156] width 372 height 312
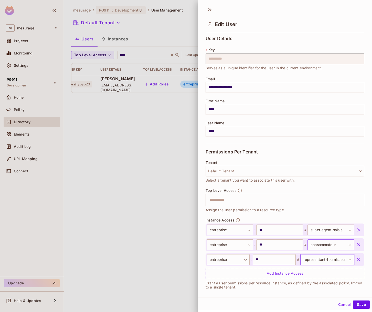
click at [315, 242] on body "**********" at bounding box center [186, 156] width 372 height 312
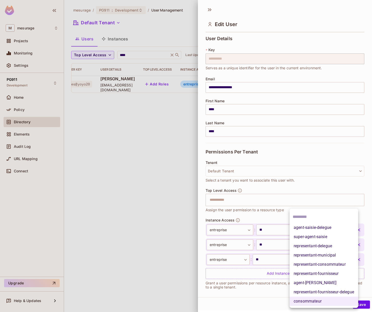
click at [330, 266] on li "representant-consommateur" at bounding box center [323, 264] width 69 height 9
type input "**********"
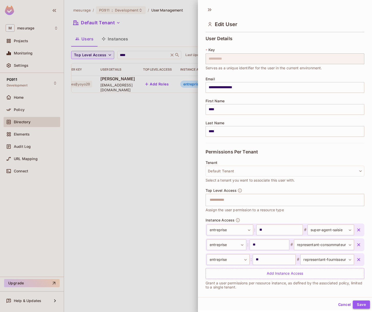
click at [360, 305] on button "Save" at bounding box center [361, 305] width 17 height 8
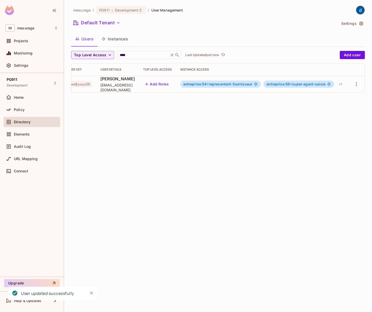
drag, startPoint x: 306, startPoint y: 117, endPoint x: 331, endPoint y: 107, distance: 26.2
click at [306, 117] on div "mesurage / PG911 : Development / User Management Default Tenant Settings Users …" at bounding box center [218, 156] width 308 height 312
click at [356, 85] on icon "button" at bounding box center [356, 84] width 6 height 6
click at [338, 100] on li "Edit" at bounding box center [333, 95] width 45 height 11
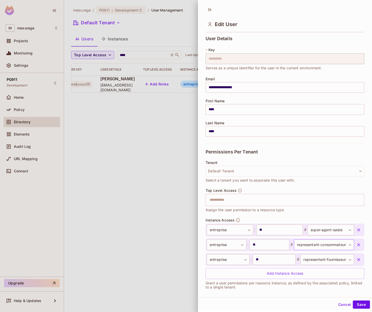
click at [333, 245] on body "**********" at bounding box center [186, 156] width 372 height 312
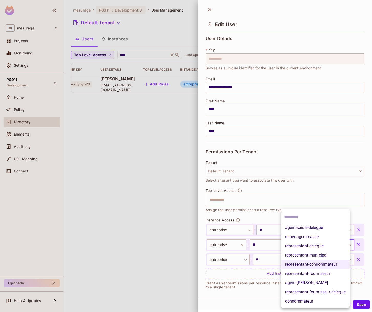
click at [328, 254] on li "representant-municipal" at bounding box center [315, 255] width 69 height 9
type input "**********"
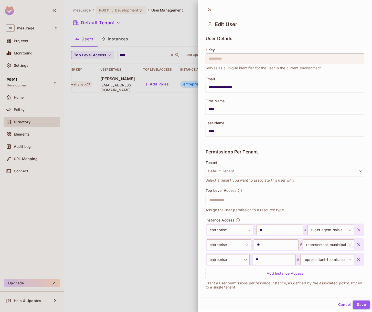
click at [355, 301] on button "Save" at bounding box center [361, 305] width 17 height 8
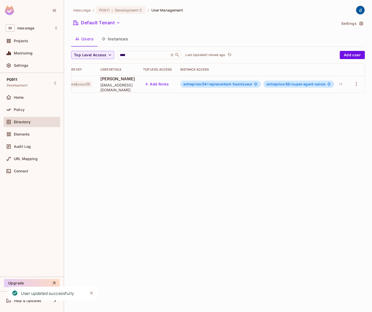
click at [293, 183] on div "mesurage / PG911 : Development / User Management Default Tenant Settings Users …" at bounding box center [218, 156] width 308 height 312
click at [355, 84] on icon "button" at bounding box center [356, 84] width 6 height 6
click at [339, 98] on li "Edit" at bounding box center [333, 95] width 45 height 11
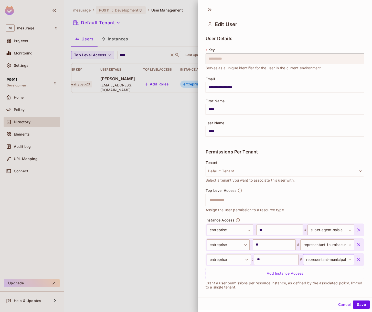
click at [316, 262] on body "**********" at bounding box center [186, 156] width 372 height 312
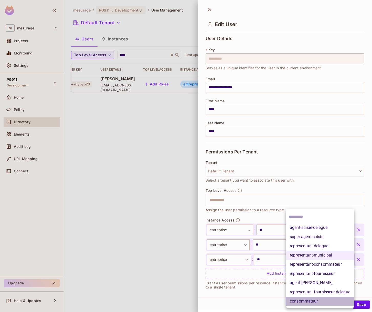
click at [299, 301] on li "consommateur" at bounding box center [320, 301] width 69 height 9
type input "**********"
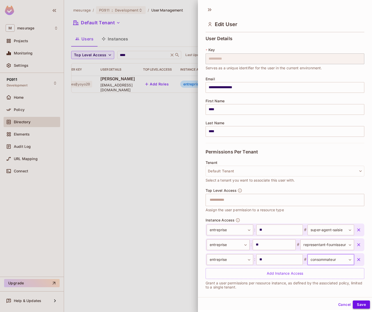
click at [358, 304] on button "Save" at bounding box center [361, 305] width 17 height 8
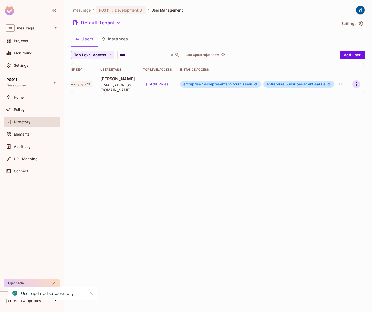
click at [357, 85] on icon "button" at bounding box center [356, 84] width 6 height 6
click at [349, 96] on li "Edit" at bounding box center [333, 95] width 45 height 11
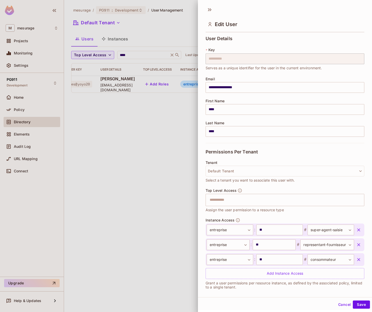
click at [357, 229] on icon "button" at bounding box center [358, 229] width 3 height 3
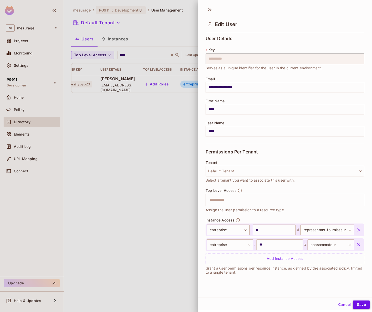
click at [356, 305] on button "Save" at bounding box center [361, 305] width 17 height 8
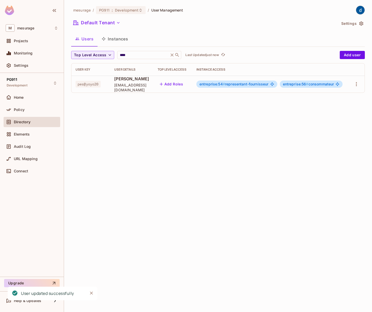
scroll to position [0, 0]
click at [286, 181] on div "mesurage / PG911 : Development / User Management Default Tenant Settings Users …" at bounding box center [218, 156] width 308 height 312
click at [357, 86] on icon "button" at bounding box center [356, 84] width 6 height 6
click at [346, 97] on li "Edit" at bounding box center [333, 95] width 45 height 11
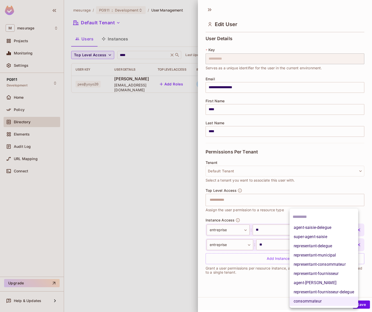
click at [332, 245] on body "**********" at bounding box center [186, 156] width 372 height 312
click at [287, 19] on div at bounding box center [186, 156] width 372 height 312
